Goal: Task Accomplishment & Management: Manage account settings

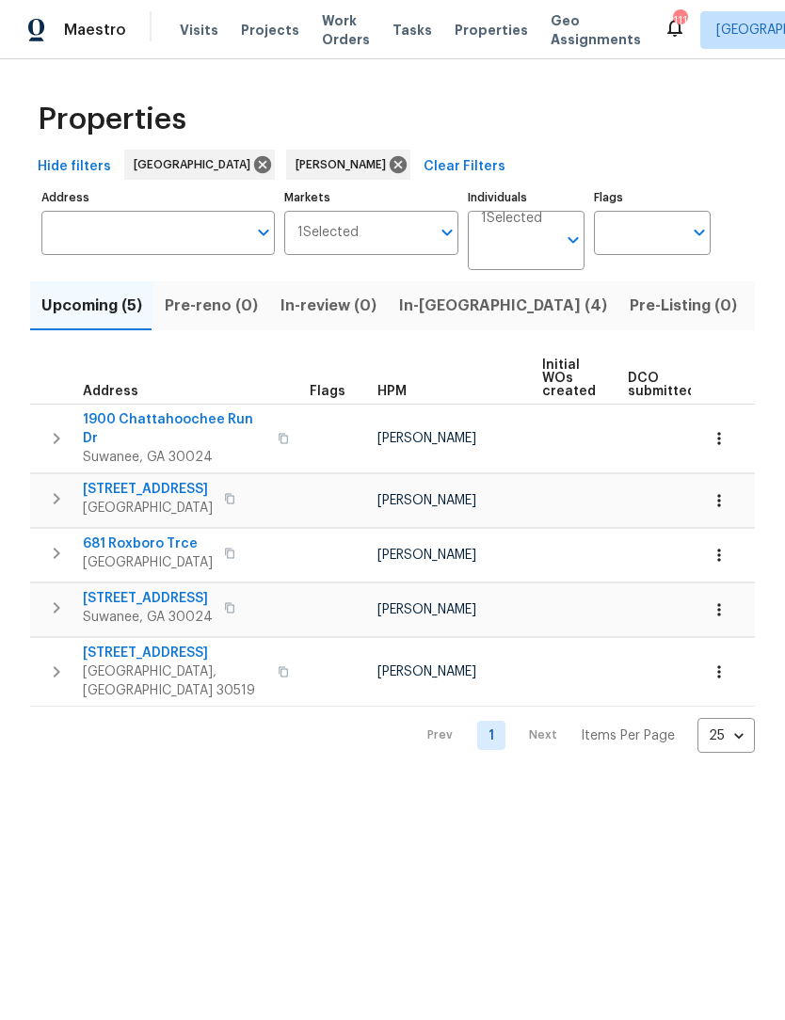
click at [449, 309] on span "In-reno (4)" at bounding box center [503, 306] width 208 height 26
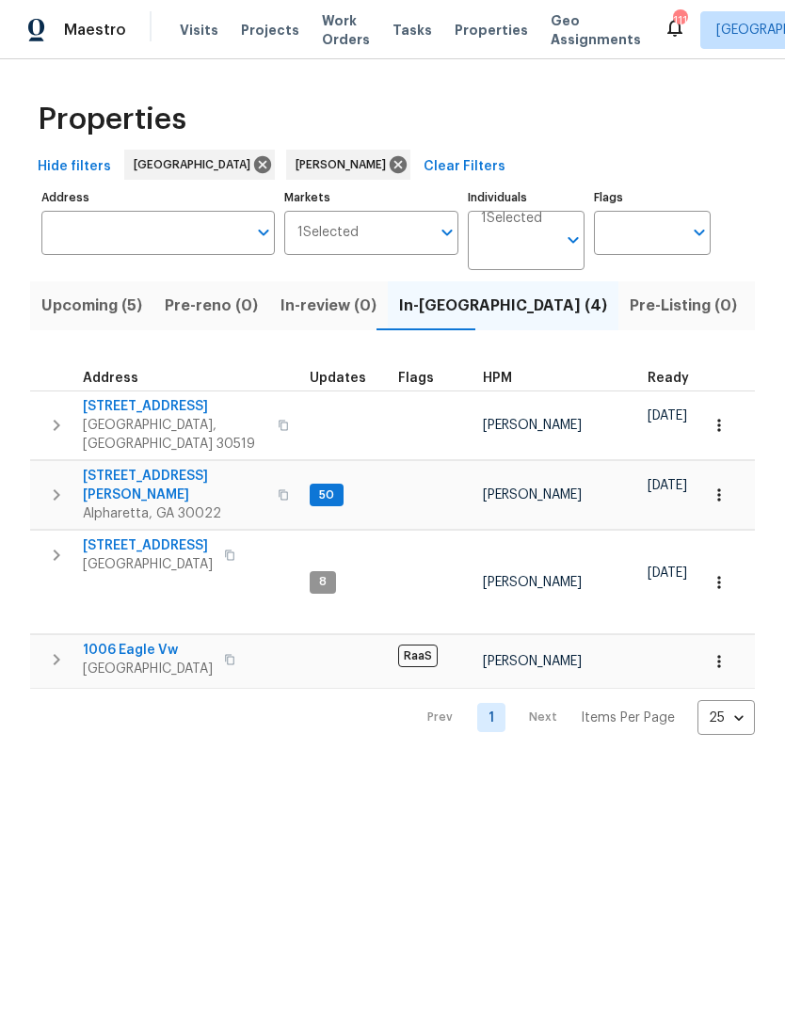
click at [166, 641] on span "1006 Eagle Vw" at bounding box center [148, 650] width 130 height 19
click at [193, 555] on span "[GEOGRAPHIC_DATA]" at bounding box center [148, 564] width 130 height 19
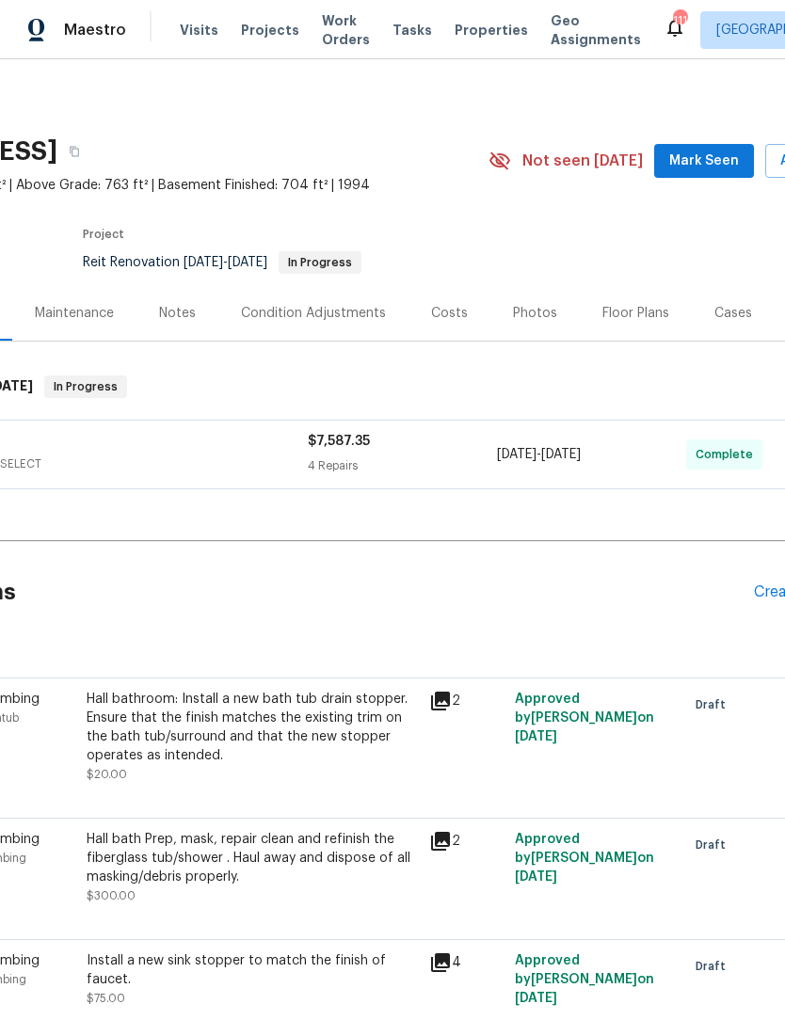
scroll to position [0, 194]
click at [709, 160] on span "Mark Seen" at bounding box center [704, 162] width 70 height 24
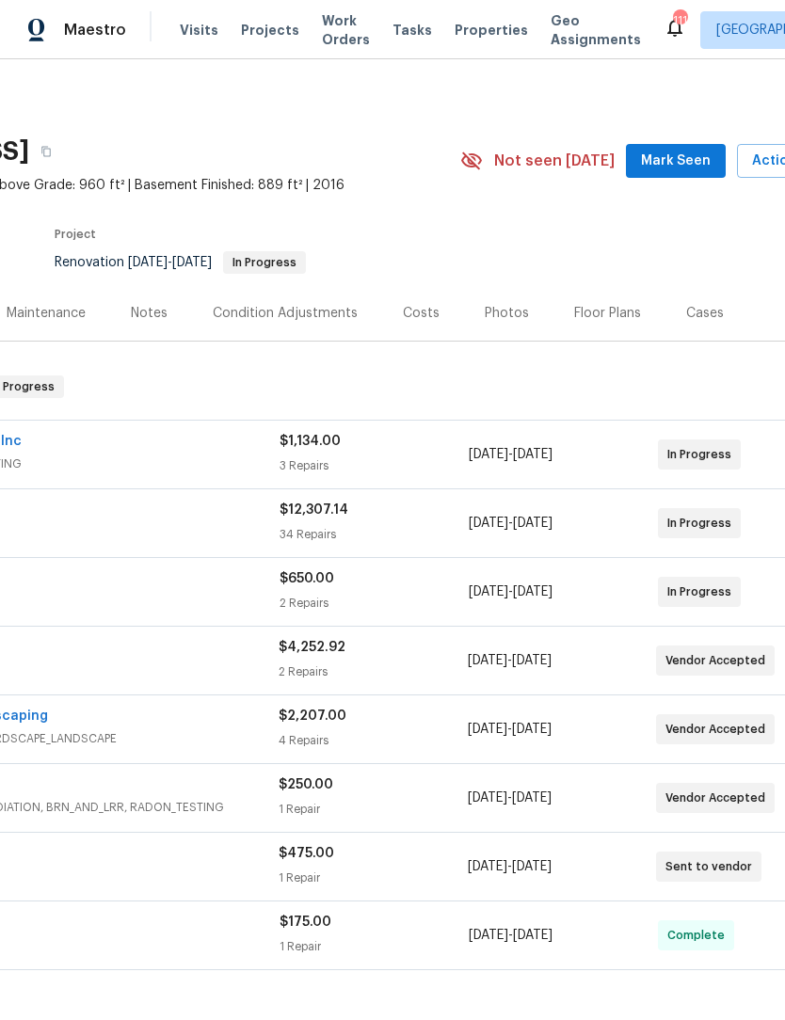
scroll to position [0, 221]
click at [692, 176] on button "Mark Seen" at bounding box center [676, 161] width 100 height 35
click at [688, 164] on span "Seen [DATE]" at bounding box center [681, 160] width 90 height 19
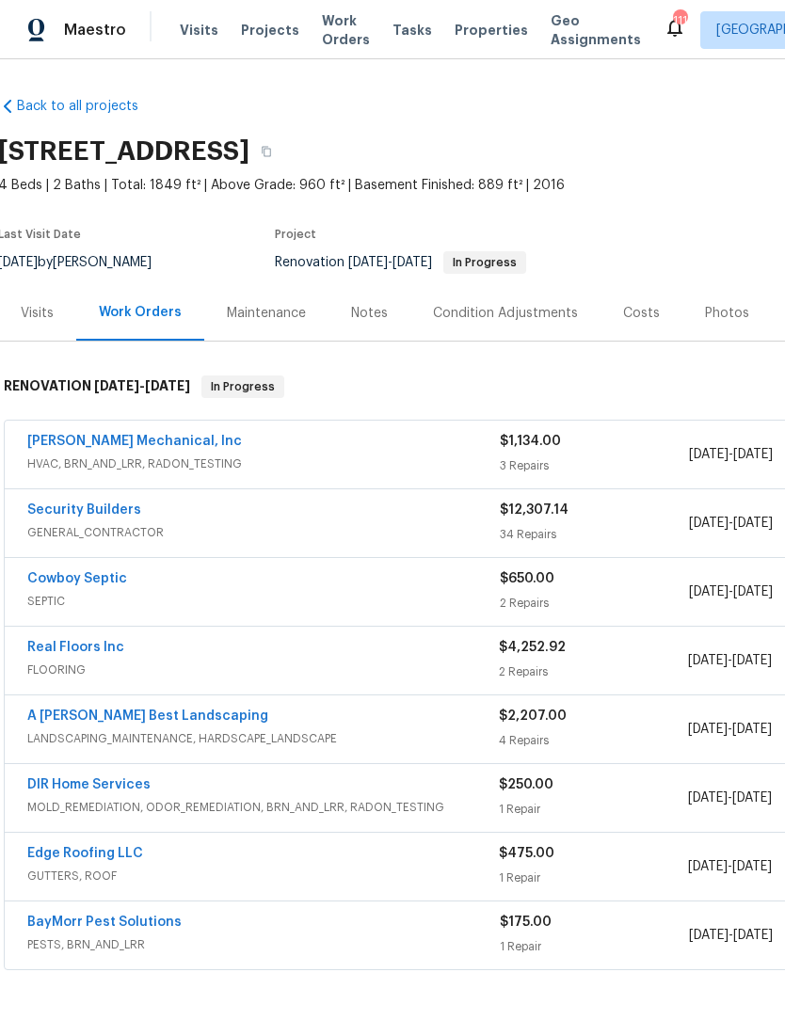
scroll to position [0, 2]
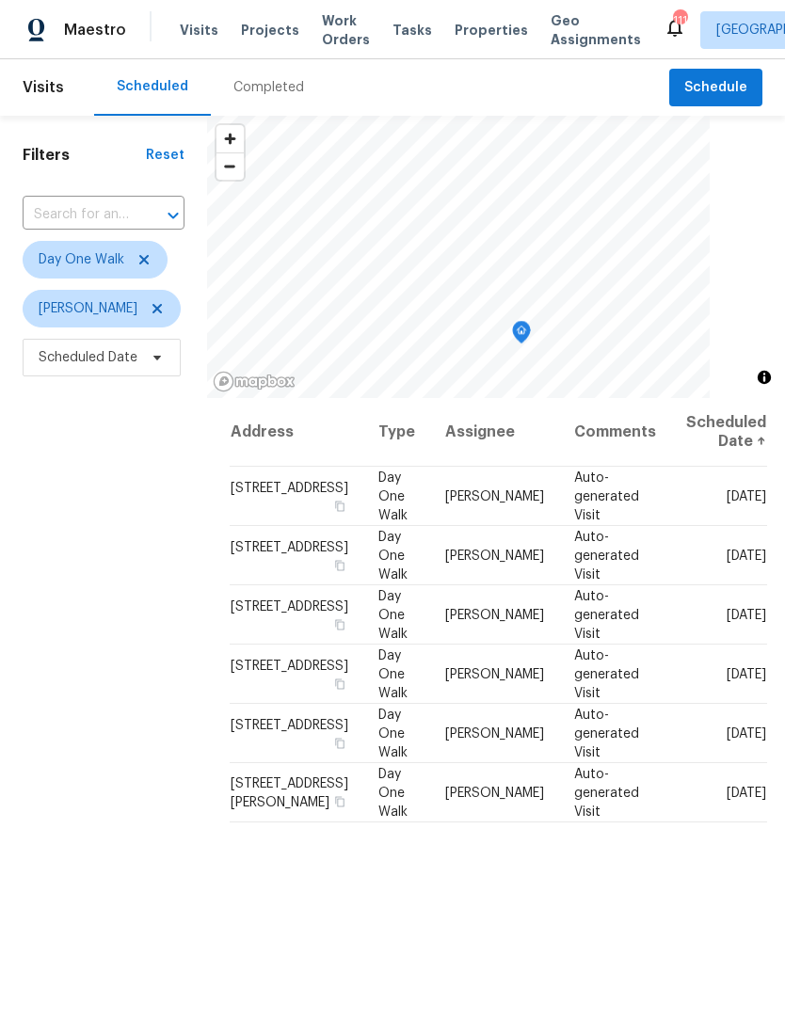
click at [337, 40] on span "Work Orders" at bounding box center [346, 30] width 48 height 38
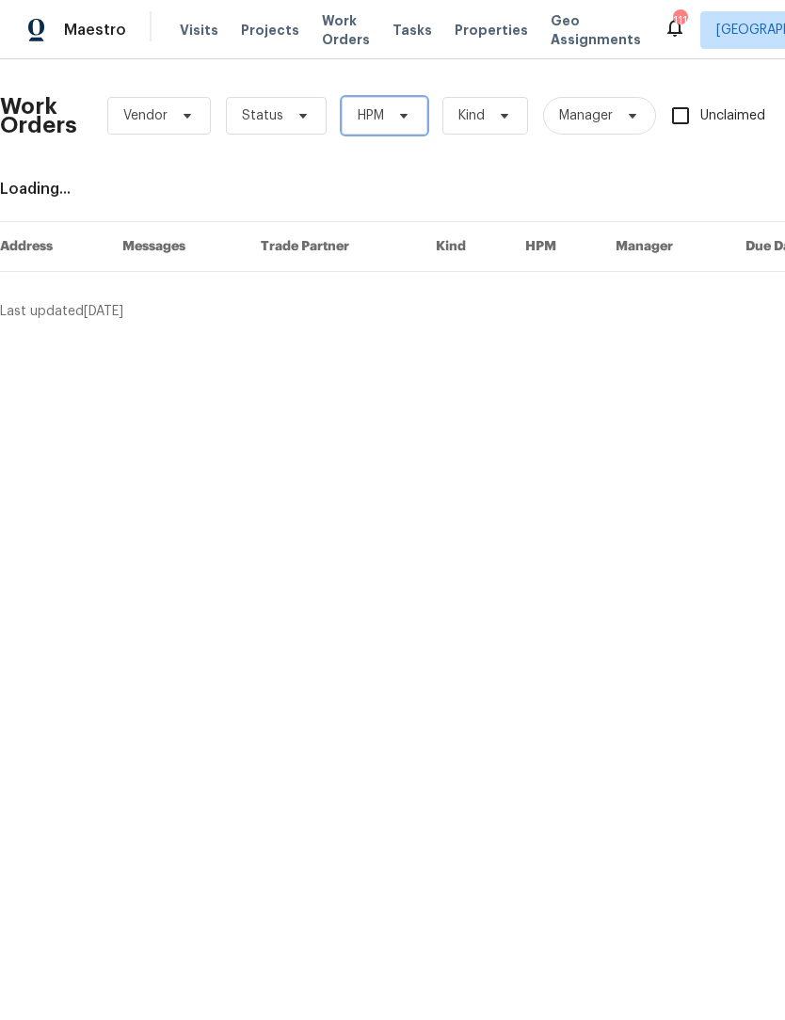
click at [411, 113] on span "HPM" at bounding box center [384, 116] width 86 height 38
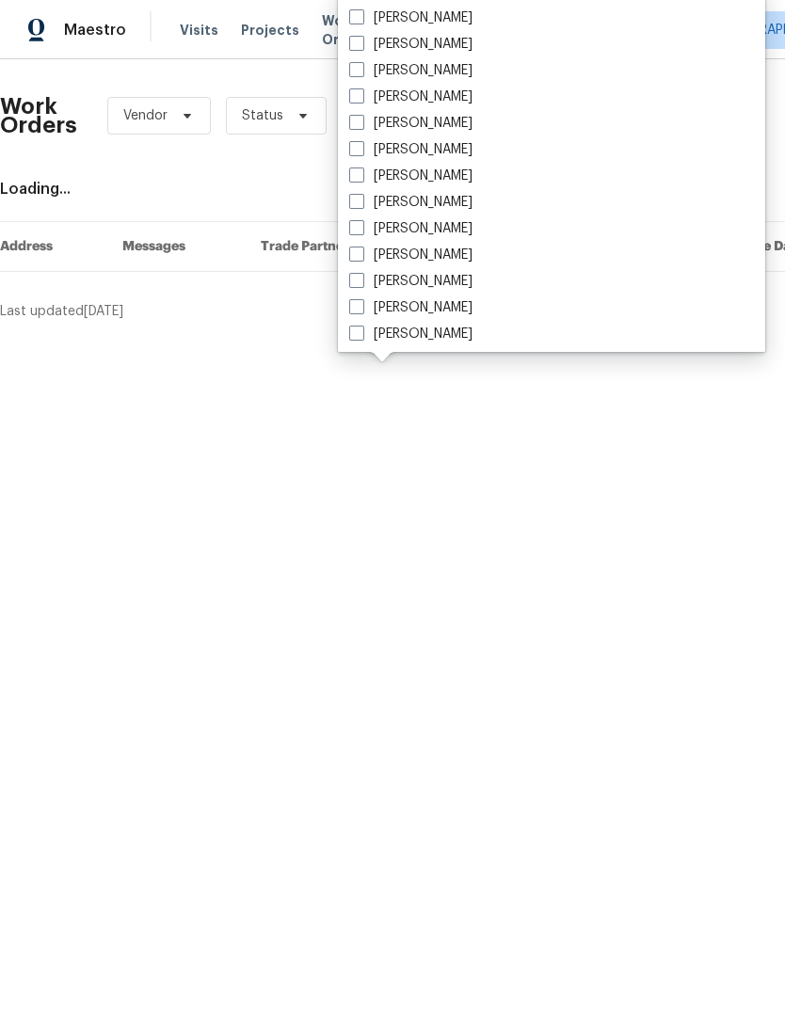
scroll to position [1226, 0]
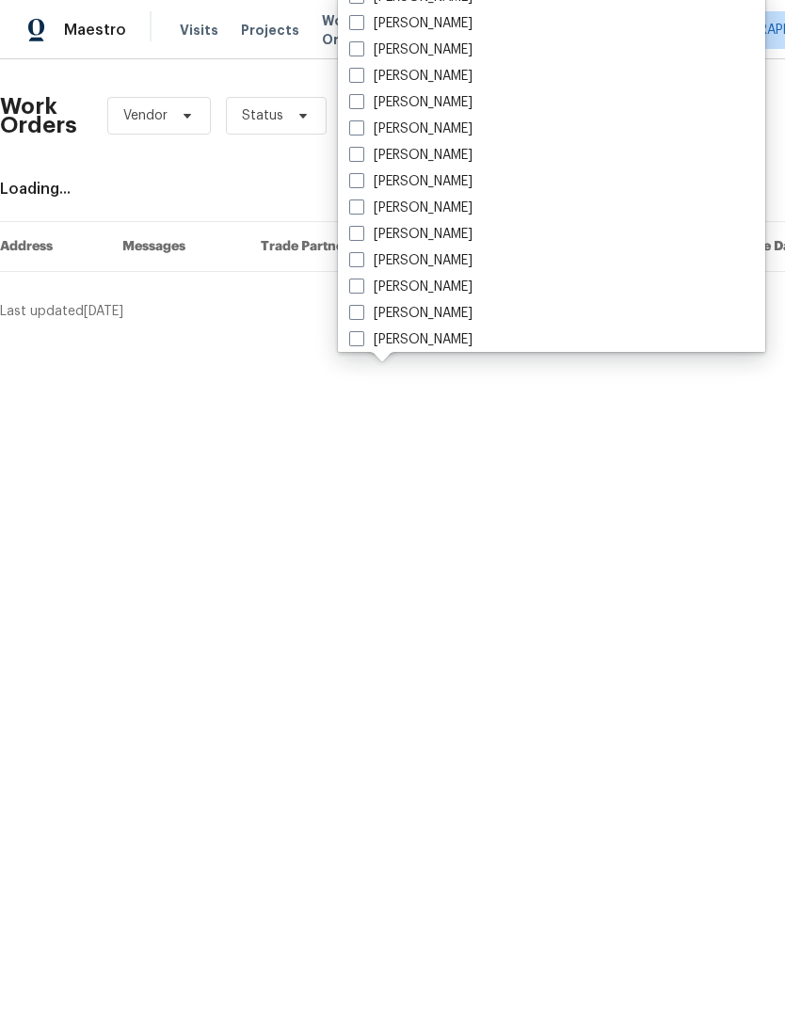
click at [367, 152] on label "[PERSON_NAME]" at bounding box center [410, 155] width 123 height 19
click at [361, 152] on input "[PERSON_NAME]" at bounding box center [355, 152] width 12 height 12
checkbox input "true"
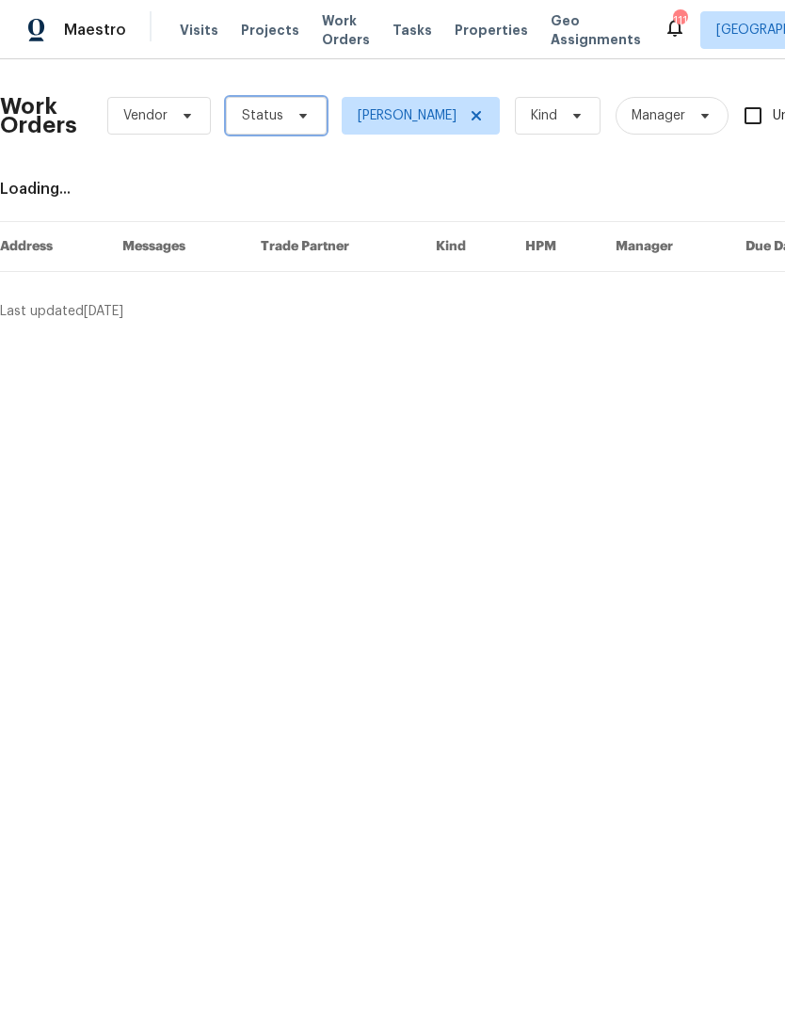
click at [309, 118] on span "Status" at bounding box center [276, 116] width 101 height 38
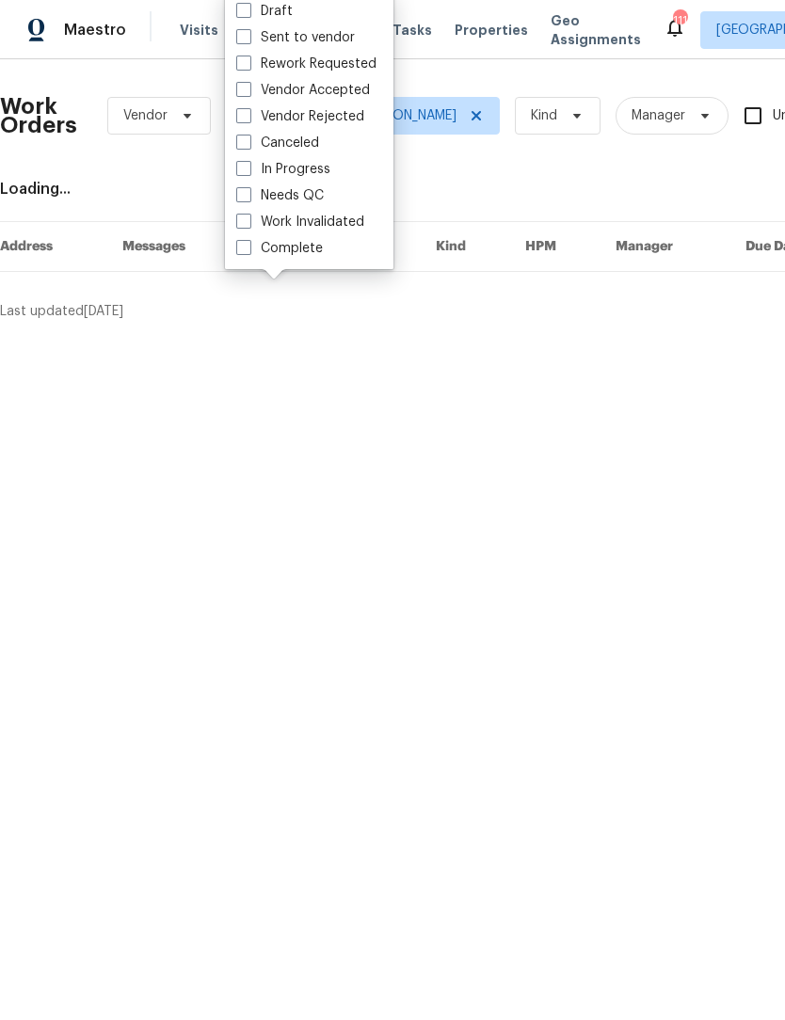
click at [245, 198] on span at bounding box center [243, 194] width 15 height 15
click at [245, 198] on input "Needs QC" at bounding box center [242, 192] width 12 height 12
checkbox input "true"
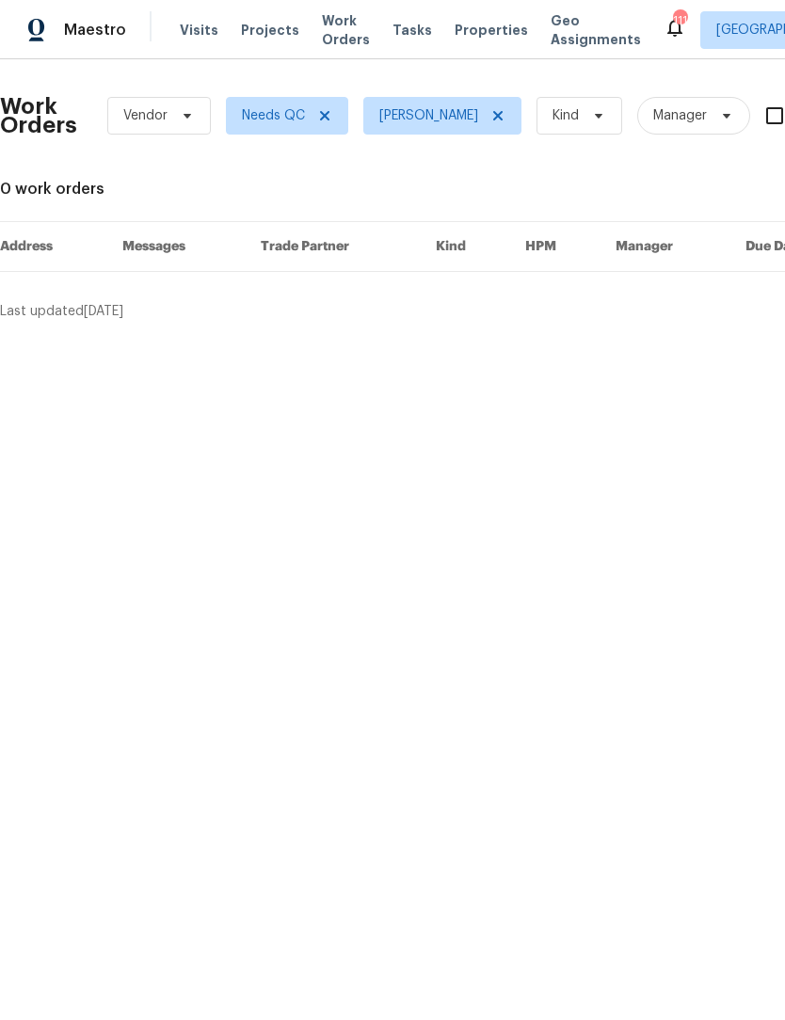
click at [328, 27] on span "Work Orders" at bounding box center [346, 30] width 48 height 38
click at [337, 35] on span "Work Orders" at bounding box center [346, 30] width 48 height 38
click at [497, 111] on icon at bounding box center [497, 115] width 15 height 15
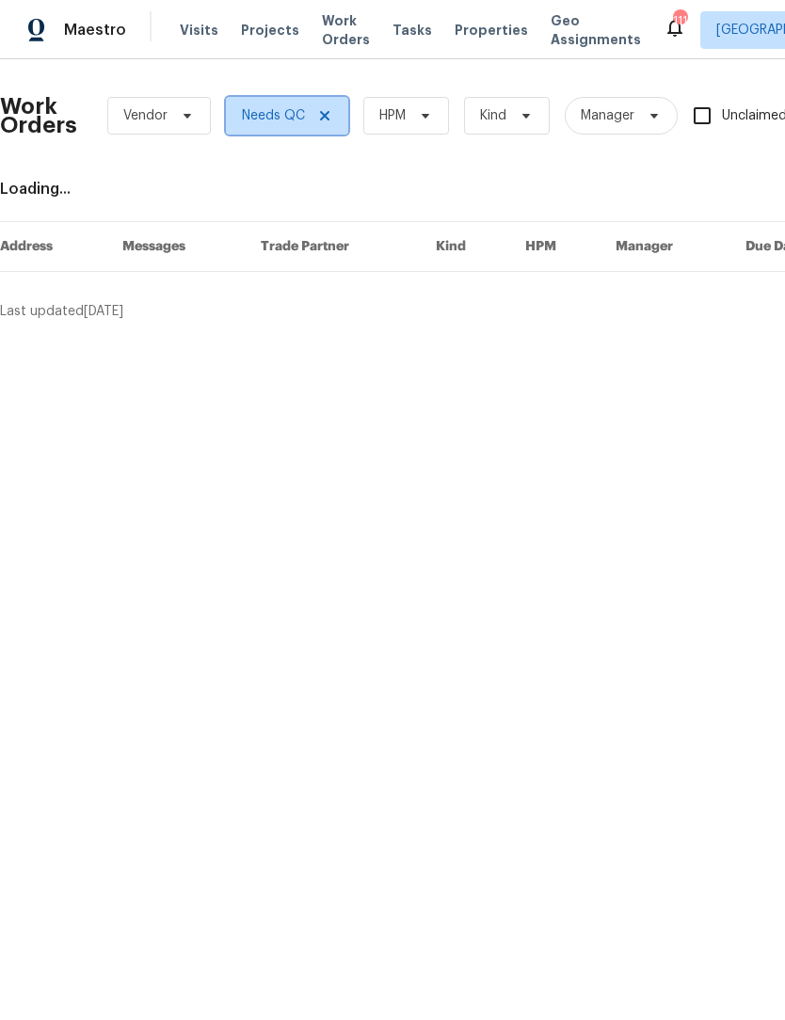
click at [326, 120] on icon at bounding box center [324, 115] width 15 height 15
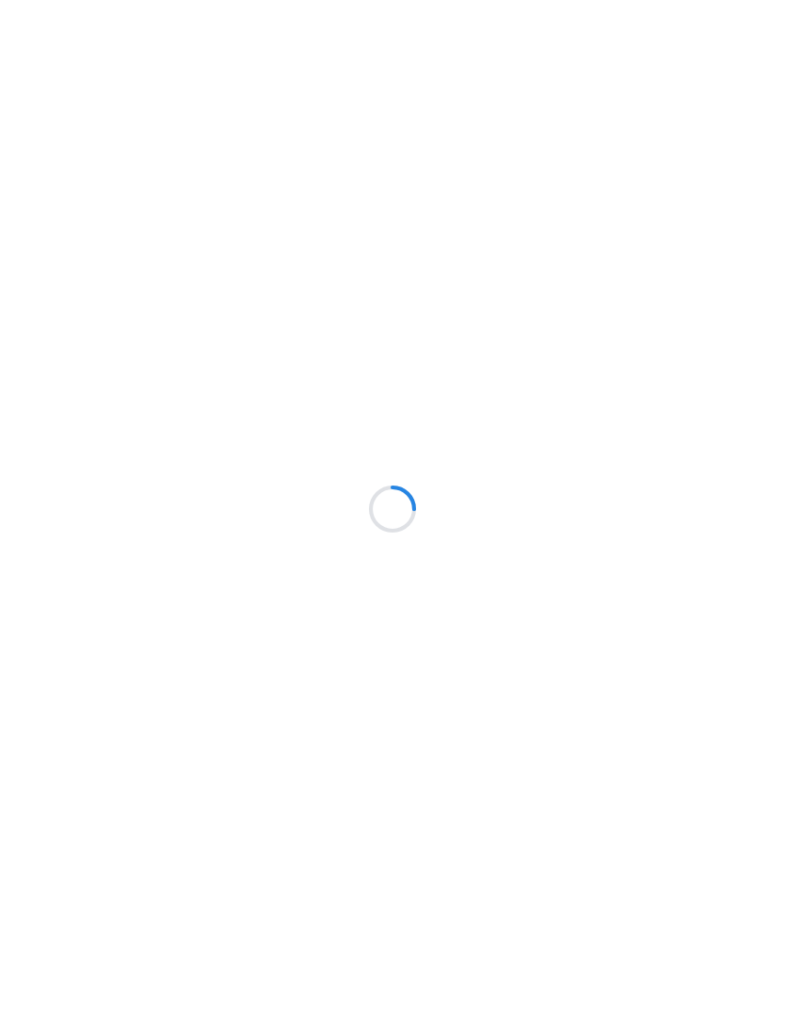
scroll to position [1, 0]
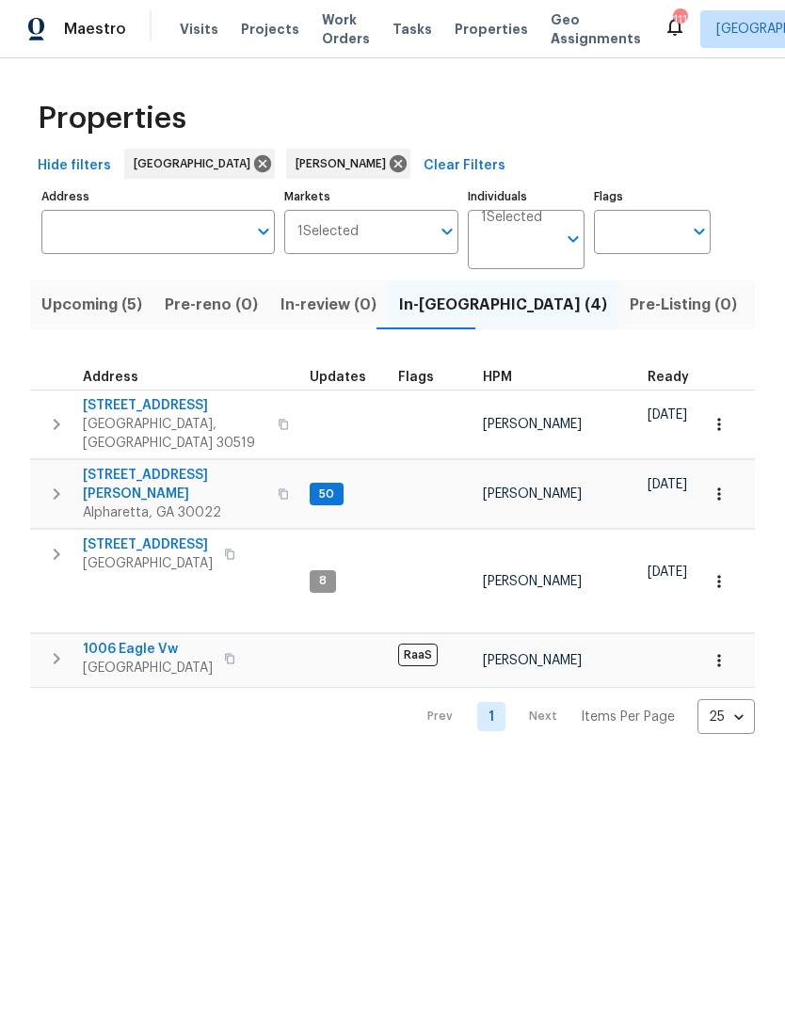
click at [140, 536] on span "[STREET_ADDRESS]" at bounding box center [148, 545] width 130 height 19
click at [119, 467] on span "[STREET_ADDRESS][PERSON_NAME]" at bounding box center [174, 486] width 183 height 38
click at [70, 315] on span "Upcoming (5)" at bounding box center [91, 306] width 101 height 26
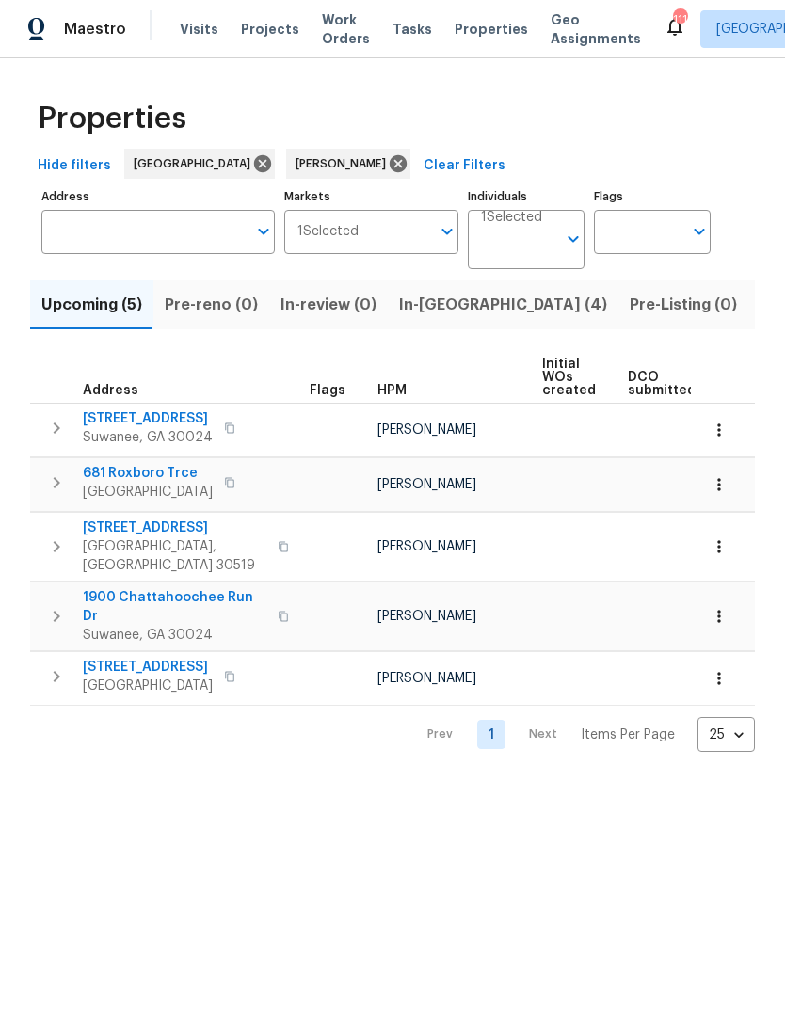
click at [107, 658] on span "4874 Hillstone Dr" at bounding box center [148, 667] width 130 height 19
click at [724, 670] on icon "button" at bounding box center [718, 679] width 19 height 19
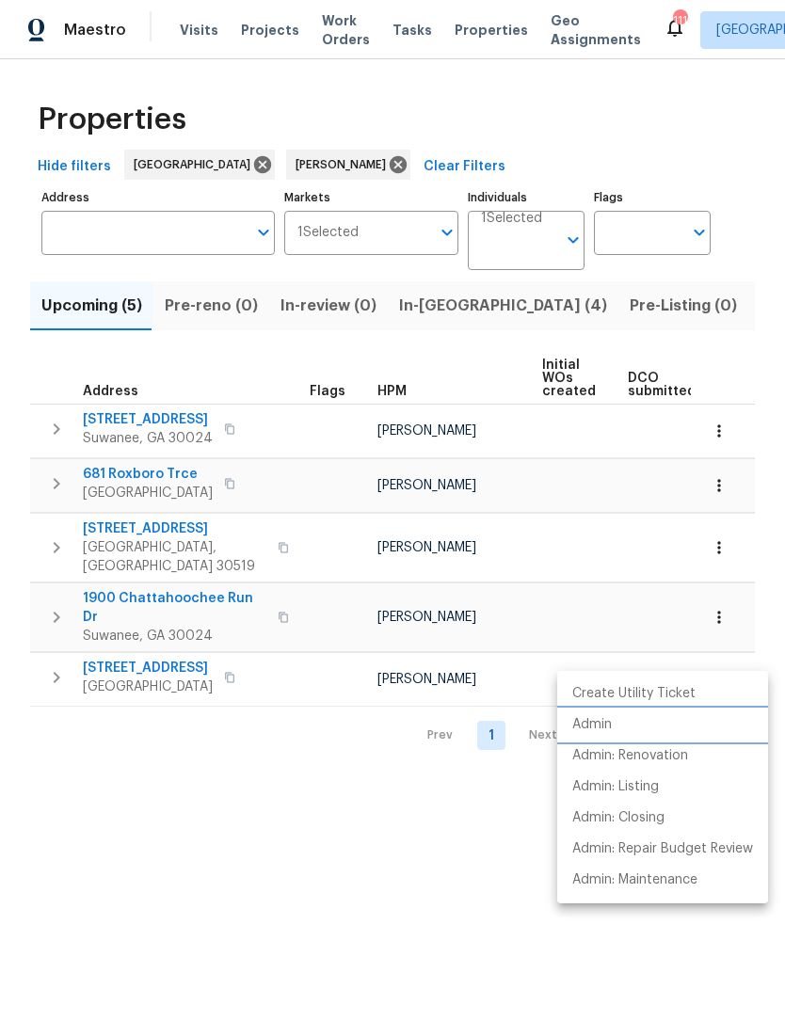
click at [622, 723] on li "Admin" at bounding box center [662, 724] width 211 height 31
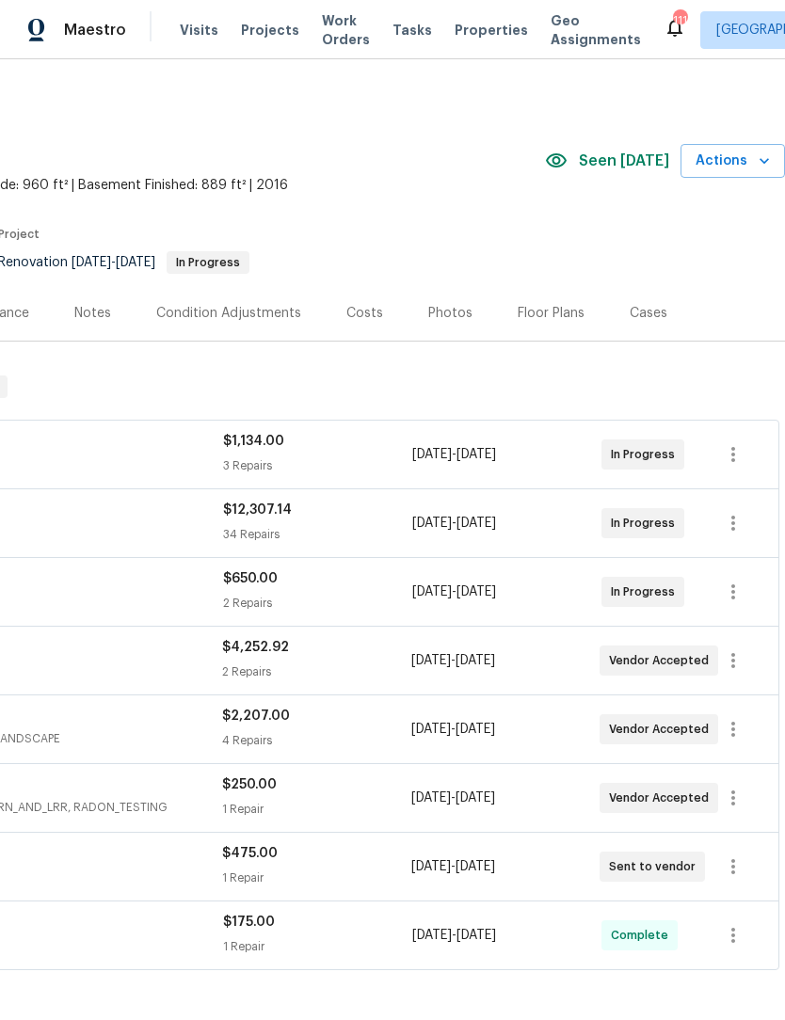
scroll to position [0, 278]
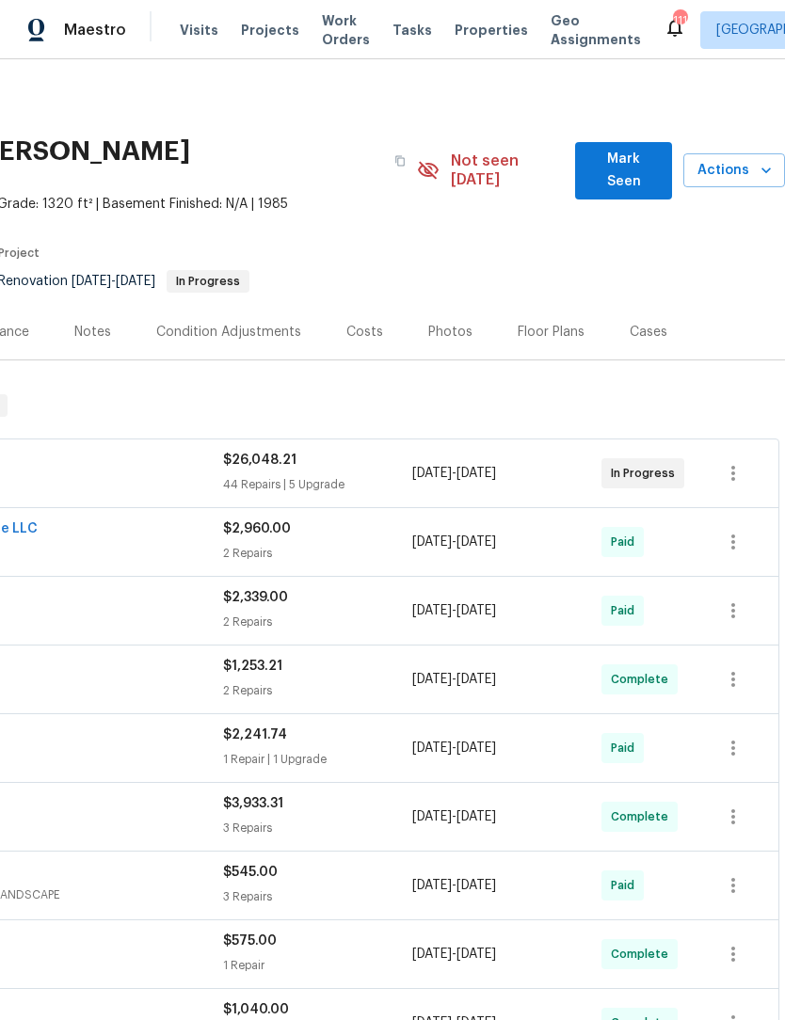
scroll to position [0, 278]
click at [659, 151] on button "Mark Seen" at bounding box center [623, 170] width 97 height 57
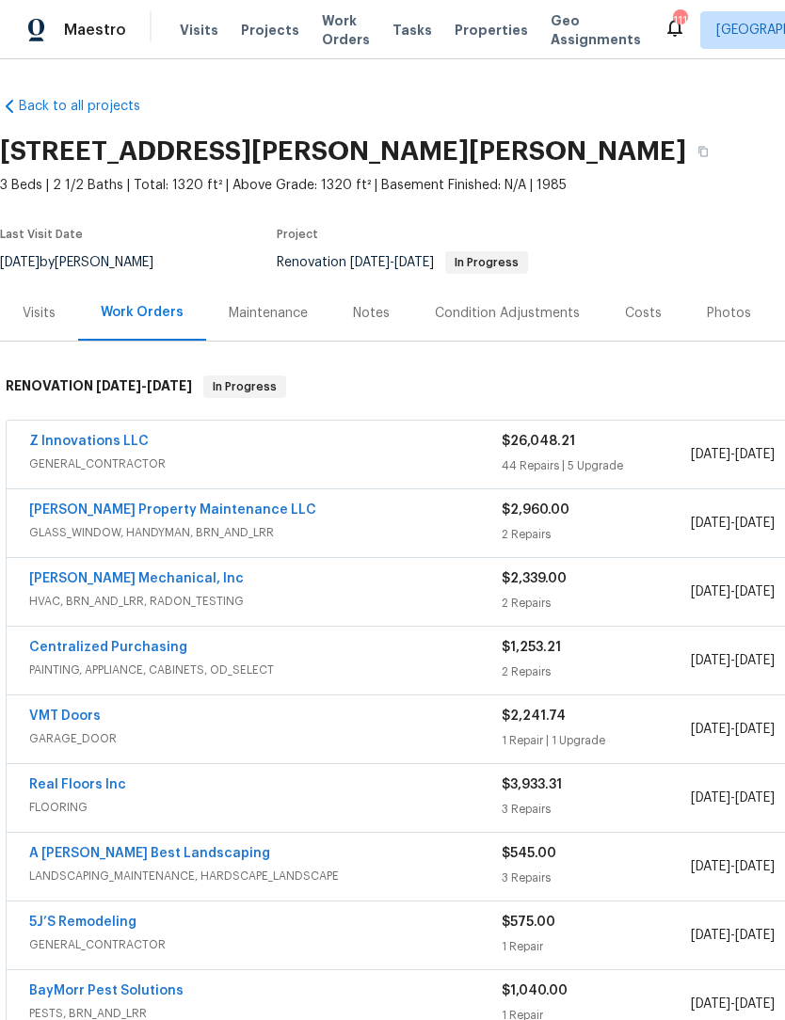
scroll to position [0, 0]
click at [132, 445] on link "Z Innovations LLC" at bounding box center [88, 441] width 119 height 13
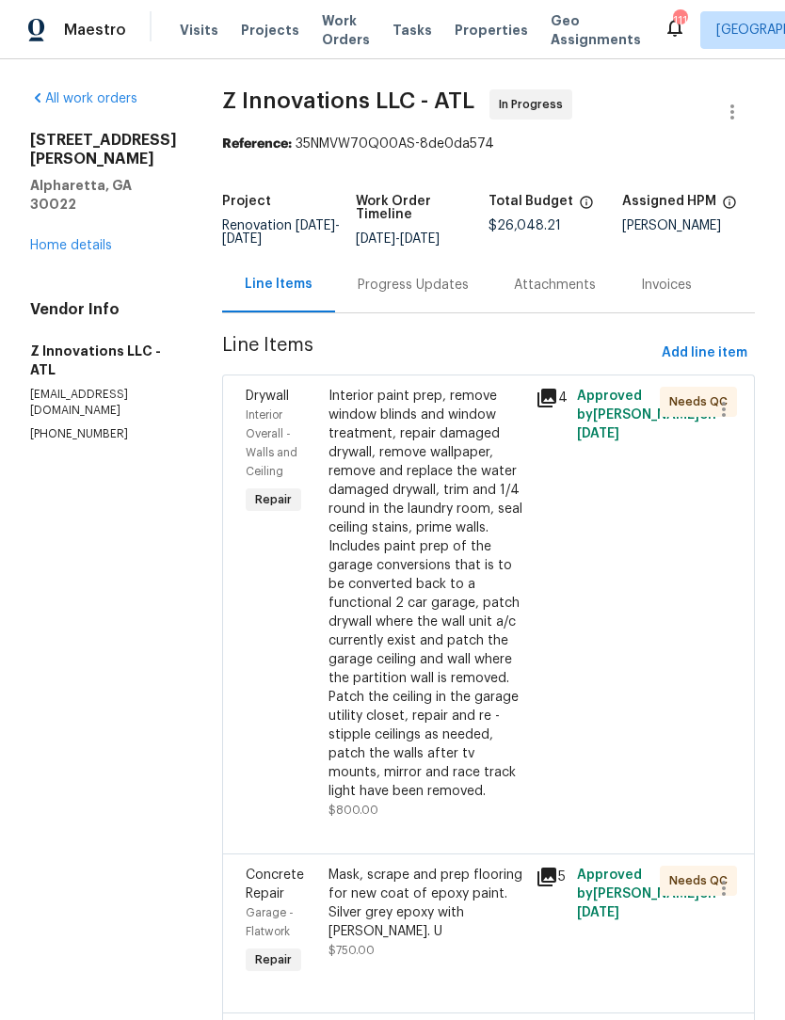
click at [444, 294] on div "Progress Updates" at bounding box center [412, 285] width 111 height 19
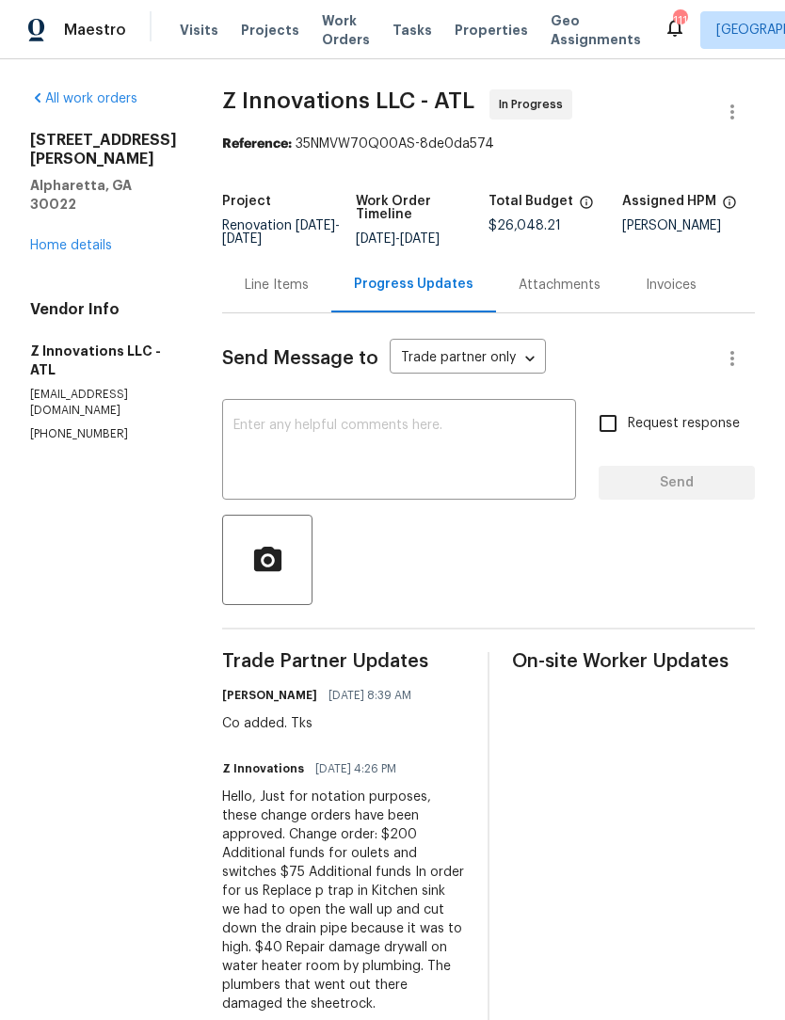
click at [457, 451] on textarea at bounding box center [398, 452] width 331 height 66
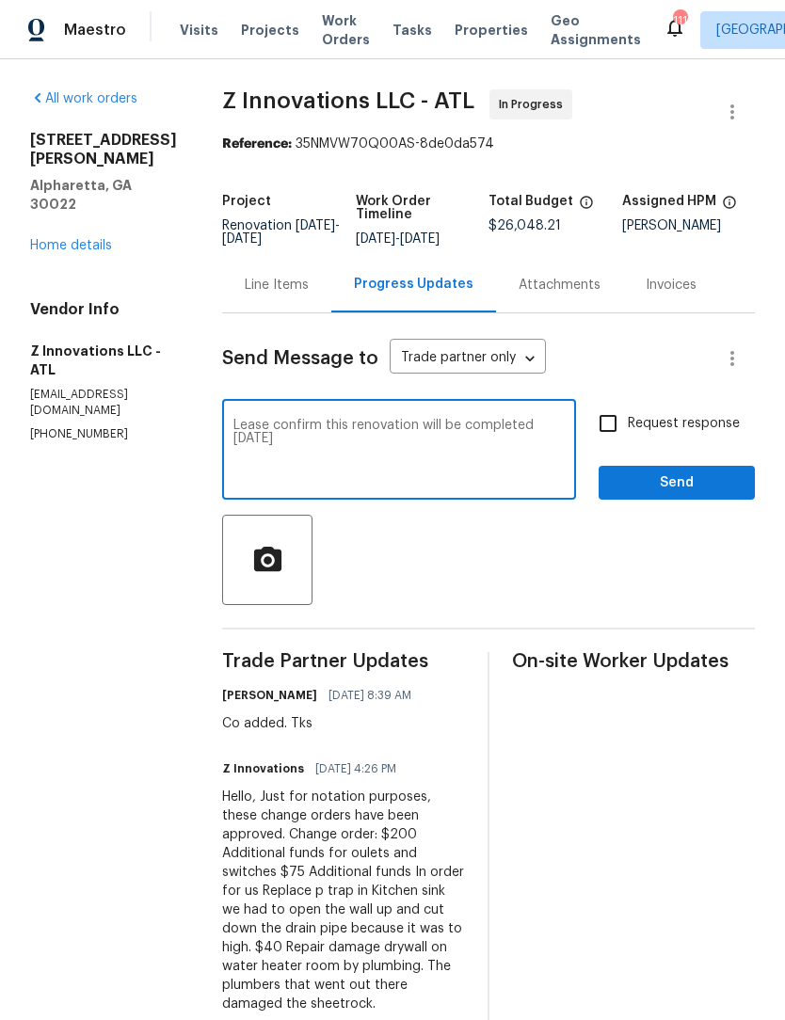
type textarea "Lease confirm this renovation will be completed tomorrow 8/26"
click at [610, 438] on input "Request response" at bounding box center [608, 424] width 40 height 40
checkbox input "true"
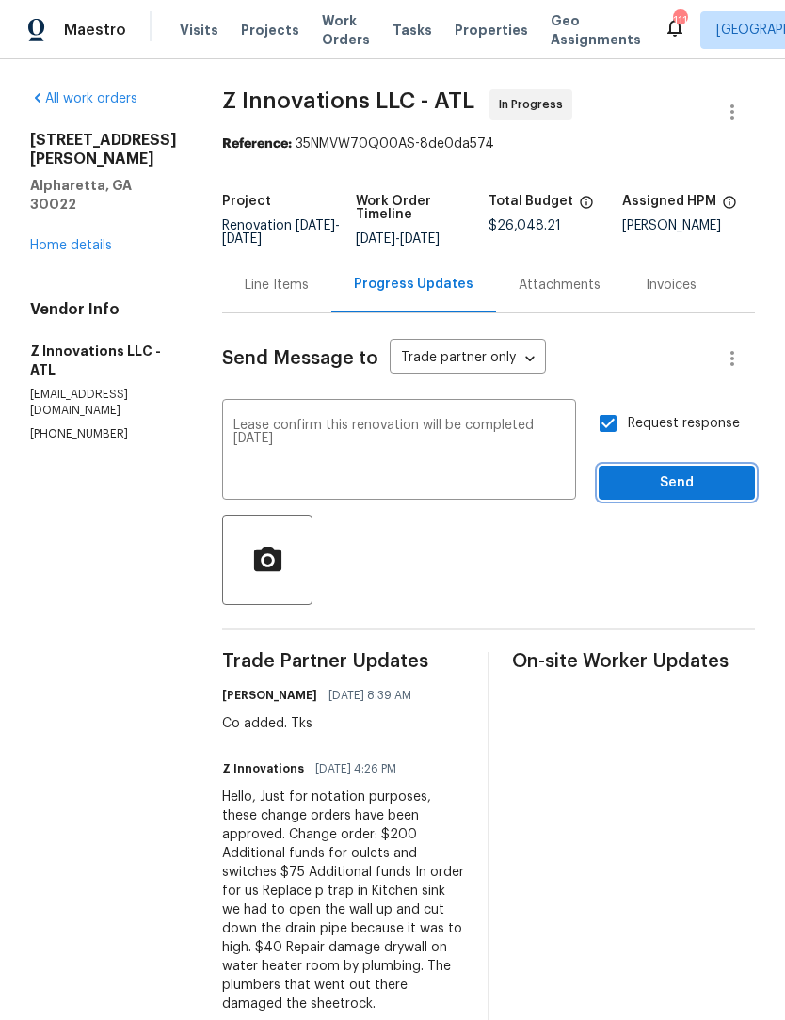
click at [683, 495] on span "Send" at bounding box center [676, 483] width 126 height 24
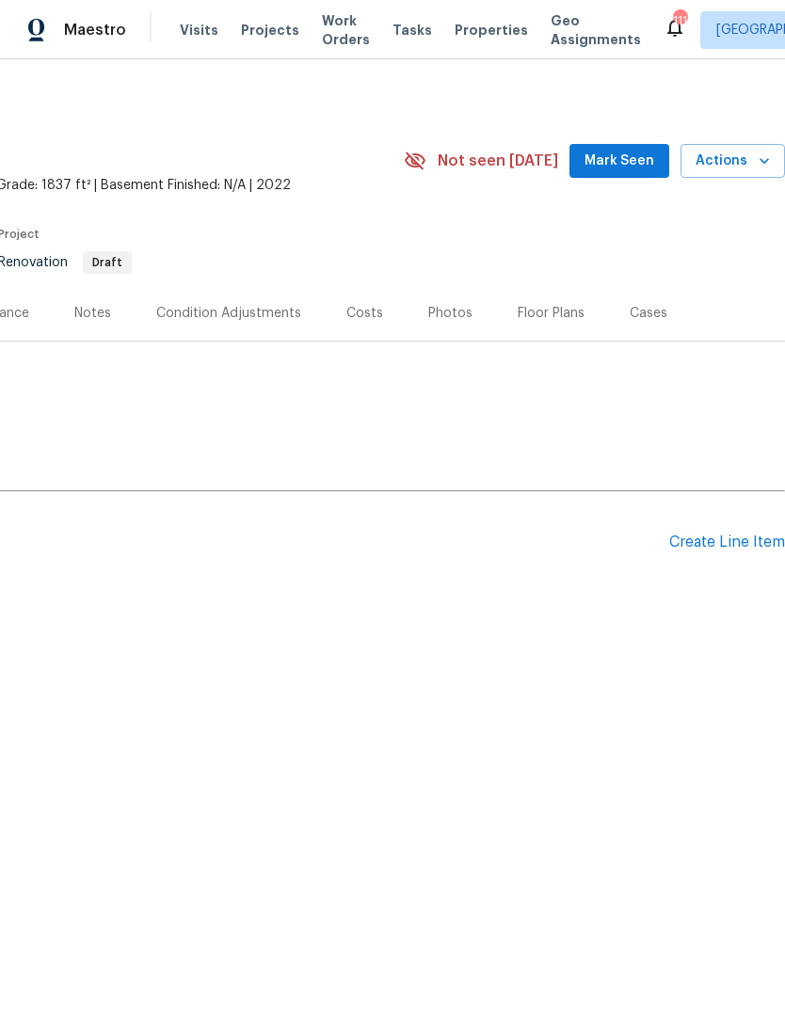
scroll to position [0, 278]
click at [642, 145] on button "Mark Seen" at bounding box center [619, 161] width 100 height 35
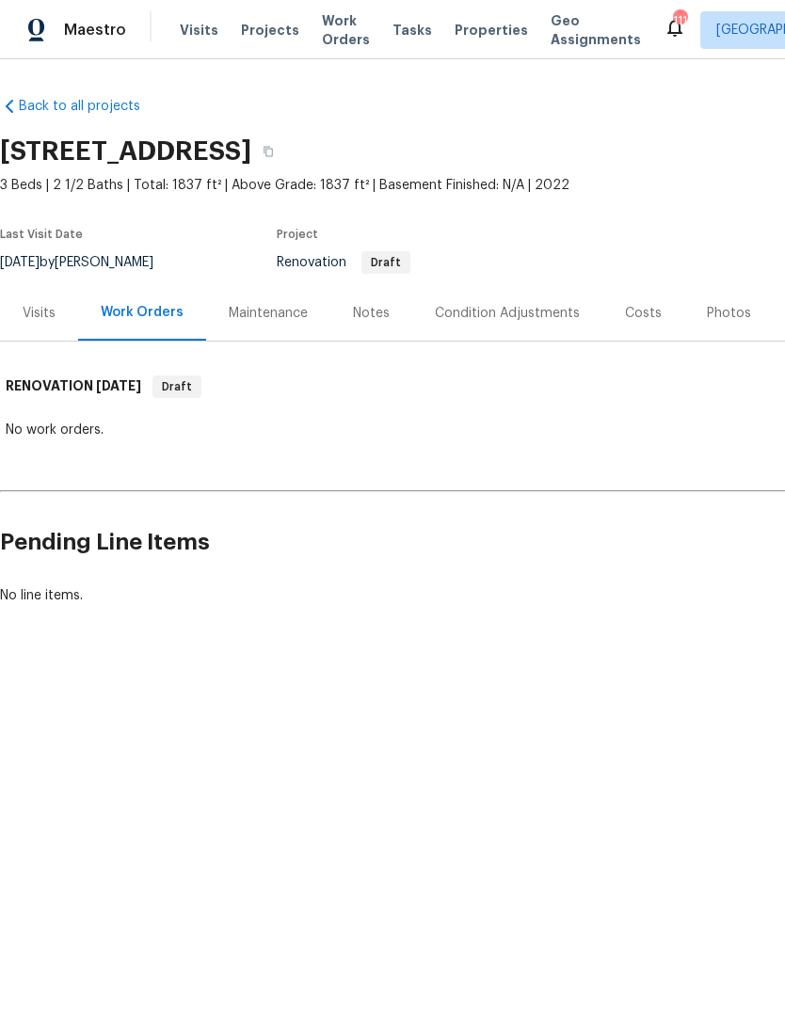
scroll to position [0, 0]
click at [363, 320] on div "Notes" at bounding box center [371, 313] width 37 height 19
